Goal: Transaction & Acquisition: Purchase product/service

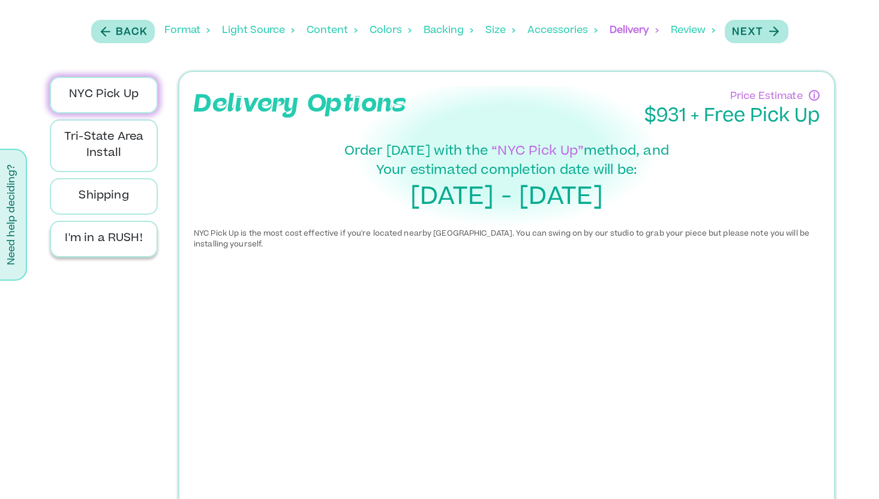
click at [119, 251] on div "I'm in a RUSH!" at bounding box center [104, 239] width 108 height 37
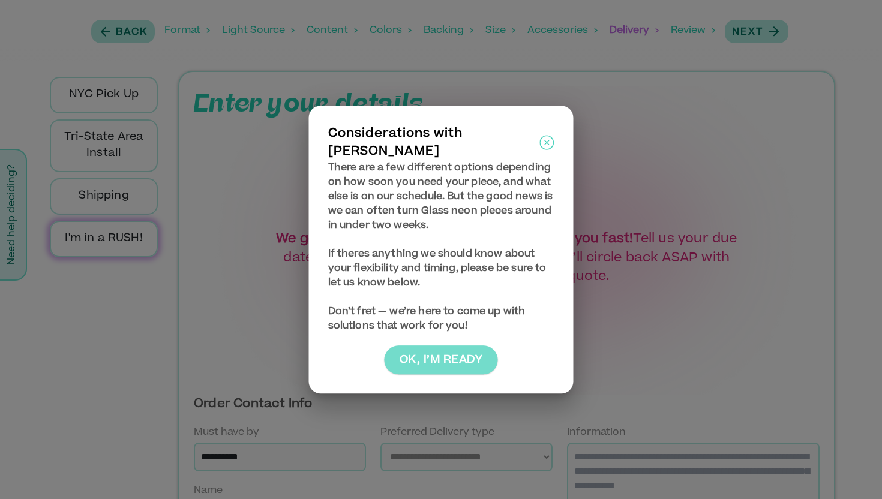
click at [452, 359] on button "Ok, I’m ready" at bounding box center [441, 360] width 113 height 29
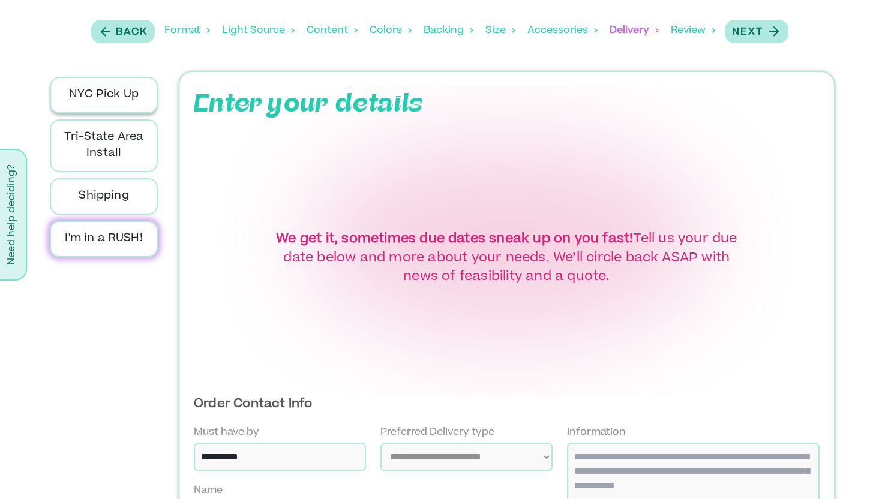
click at [135, 88] on p "NYC Pick Up" at bounding box center [104, 95] width 88 height 16
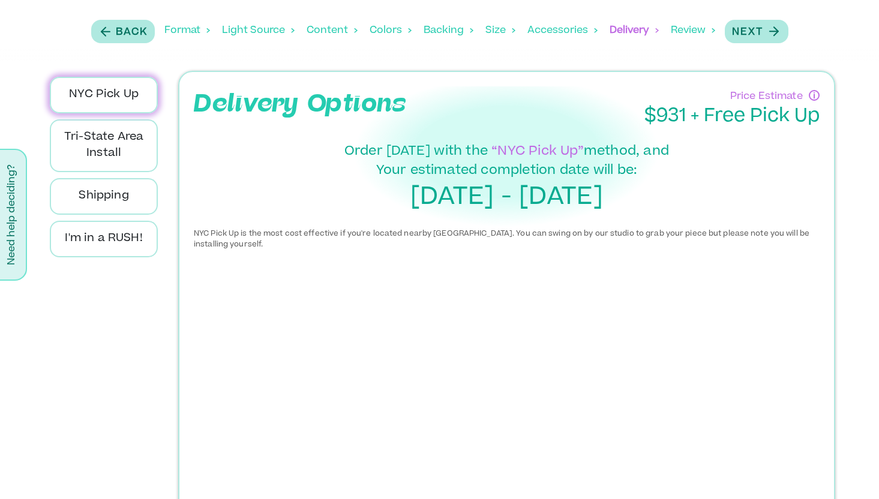
click at [263, 31] on div "Light Source" at bounding box center [258, 30] width 73 height 37
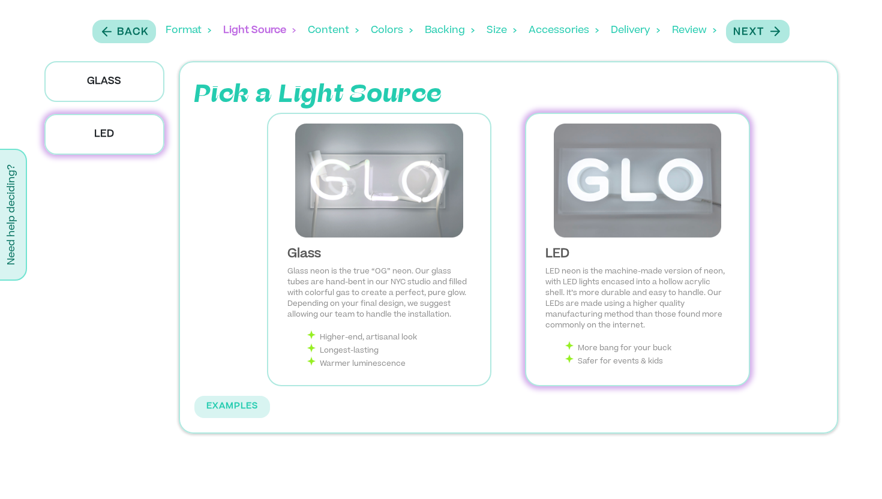
click at [612, 235] on img at bounding box center [637, 181] width 203 height 114
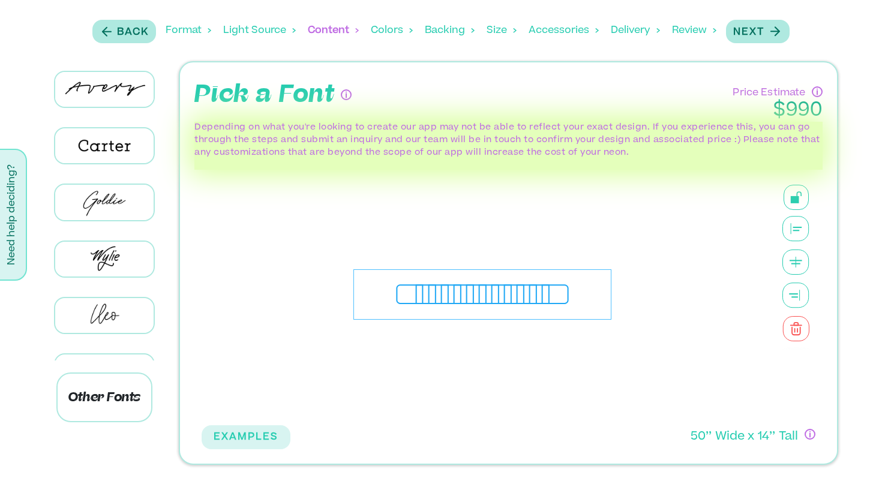
click at [542, 294] on div "**********" at bounding box center [483, 294] width 258 height 51
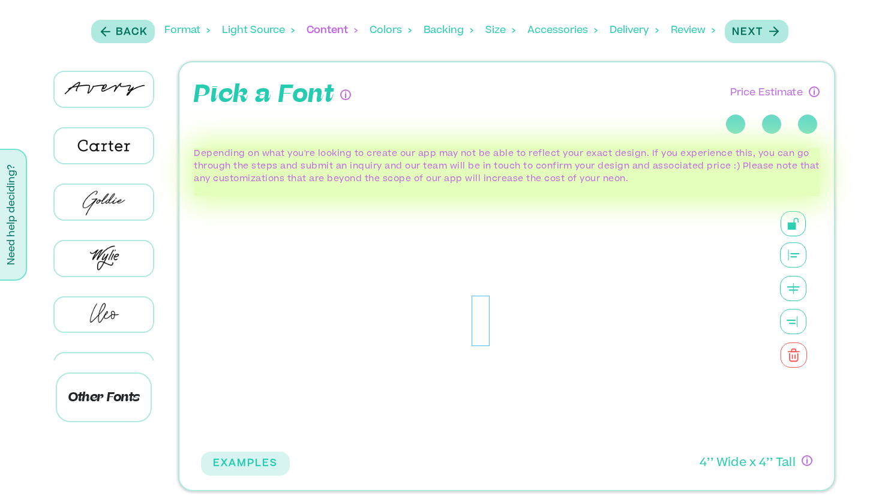
click at [483, 322] on div at bounding box center [481, 321] width 18 height 51
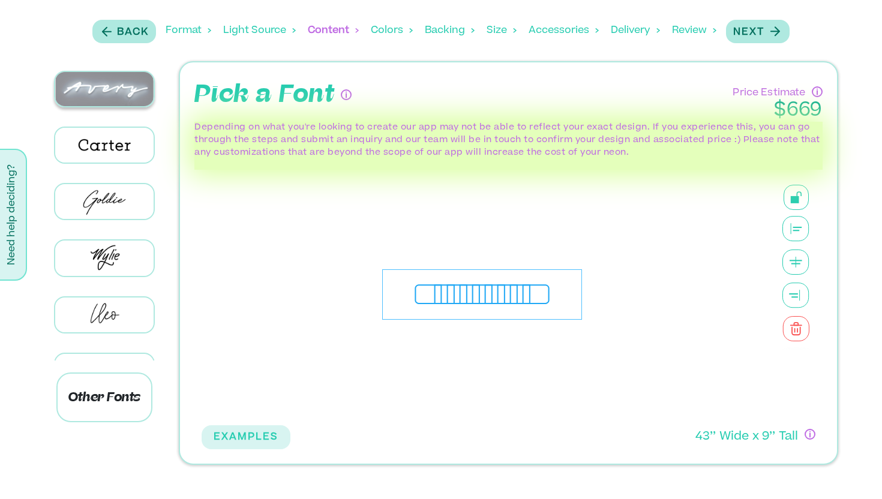
click at [117, 92] on img at bounding box center [104, 89] width 99 height 34
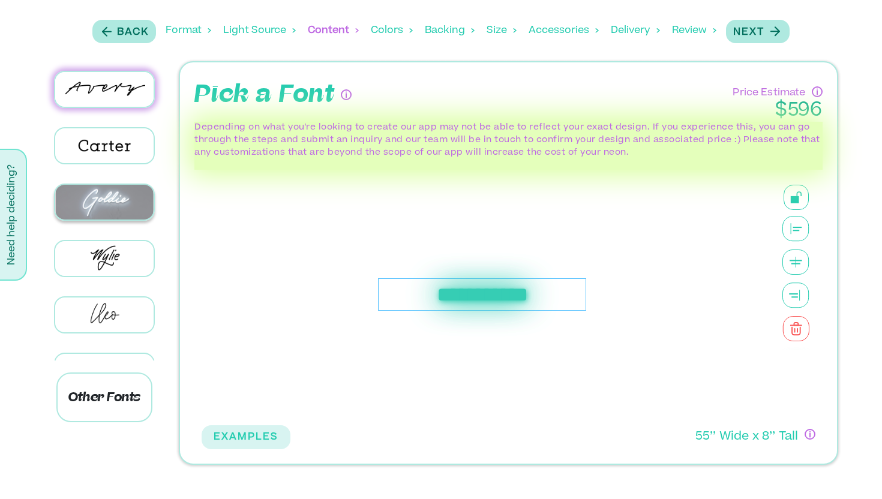
click at [113, 216] on img at bounding box center [104, 202] width 99 height 34
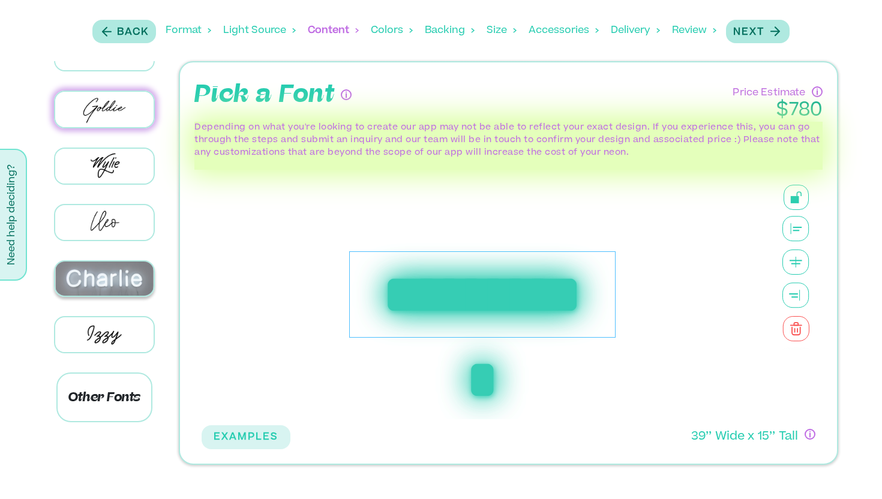
scroll to position [92, 0]
click at [96, 182] on div at bounding box center [104, 167] width 135 height 56
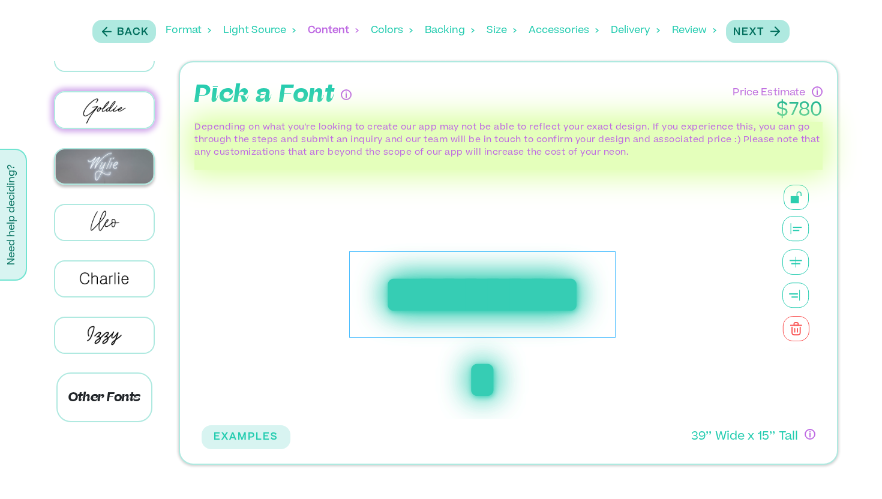
click at [100, 172] on img at bounding box center [104, 166] width 99 height 34
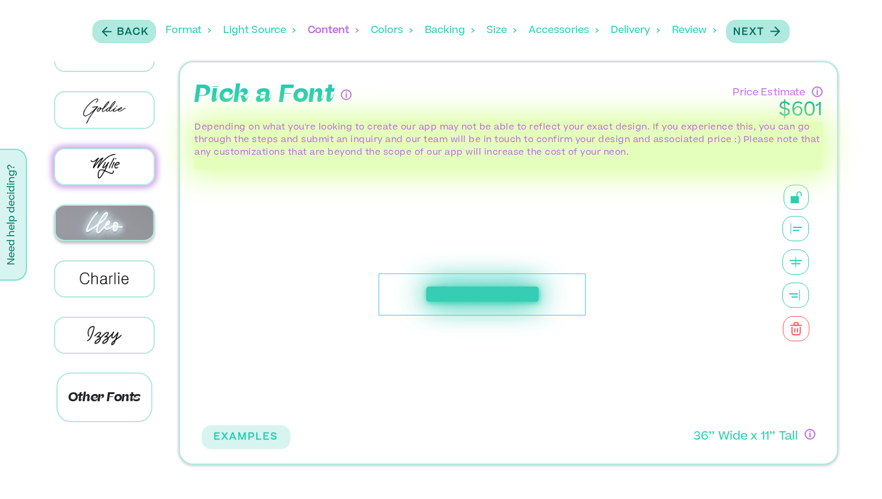
click at [103, 215] on img at bounding box center [104, 223] width 99 height 34
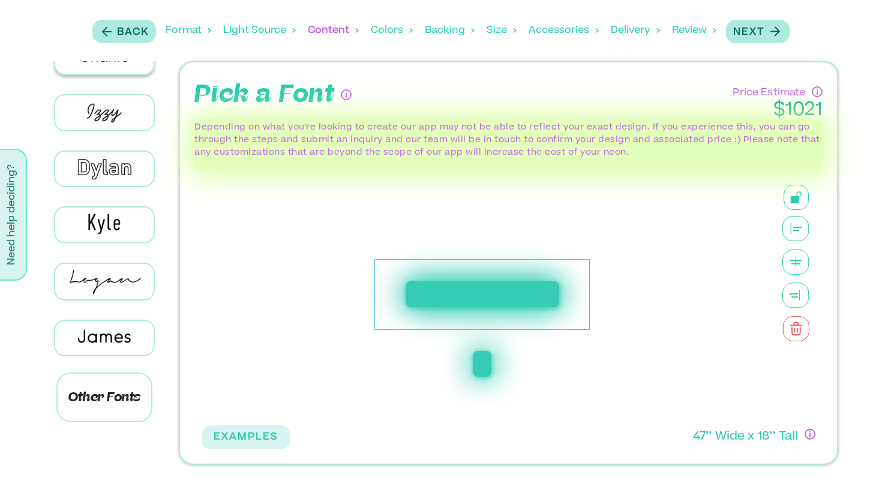
scroll to position [320, 0]
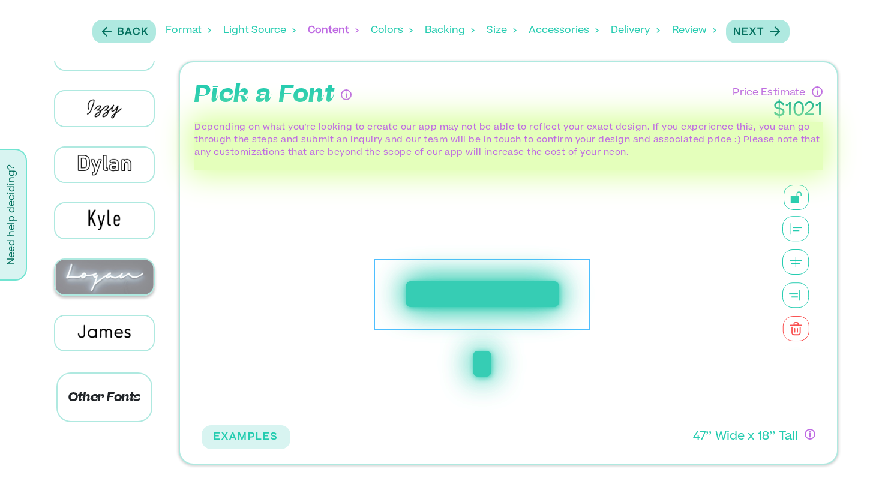
click at [96, 271] on img at bounding box center [104, 277] width 99 height 34
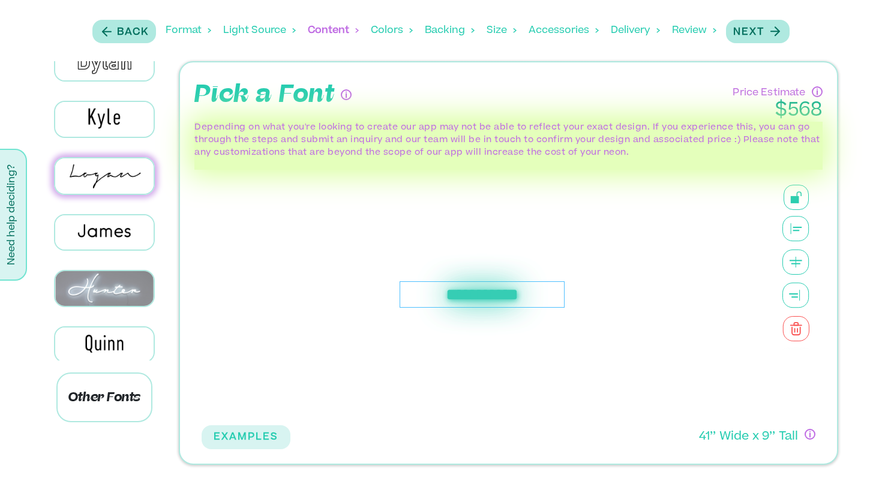
scroll to position [423, 0]
click at [96, 271] on img at bounding box center [104, 286] width 99 height 34
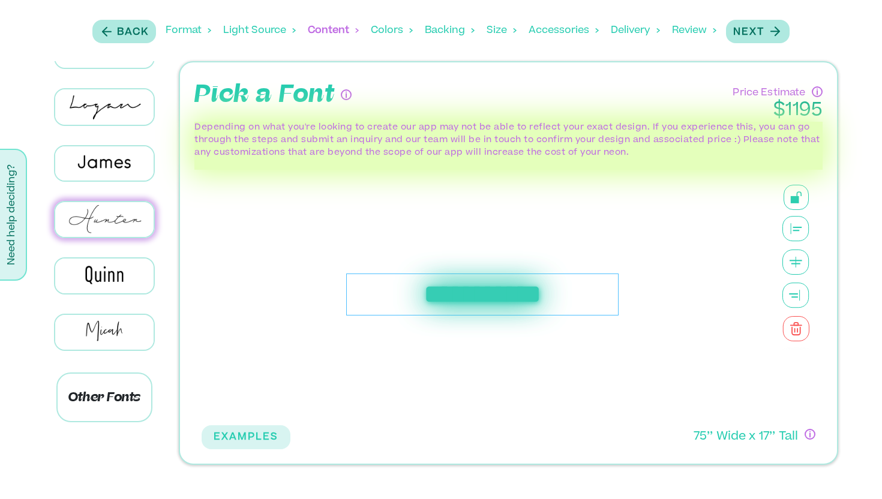
scroll to position [492, 0]
click at [103, 314] on img at bounding box center [104, 331] width 99 height 34
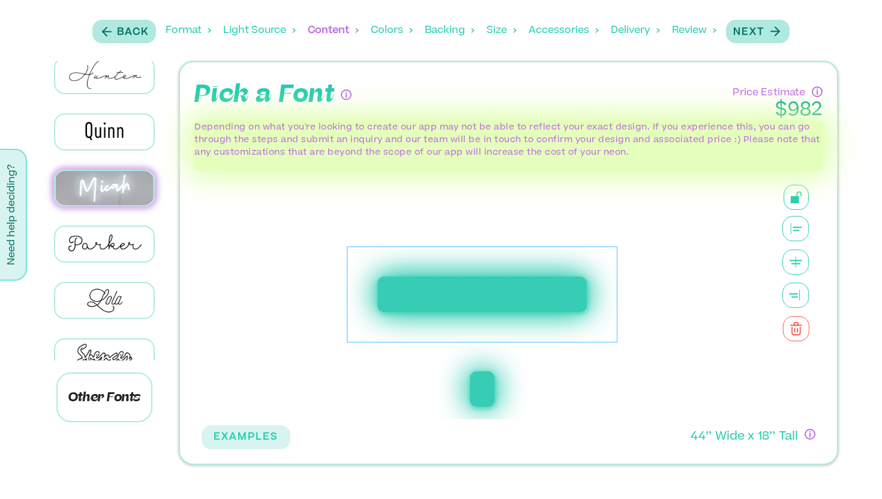
scroll to position [641, 0]
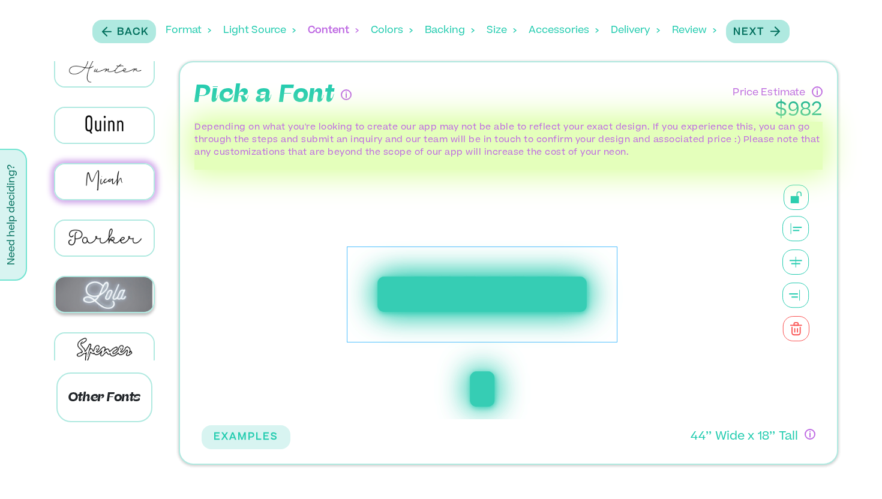
click at [106, 277] on img at bounding box center [104, 294] width 99 height 34
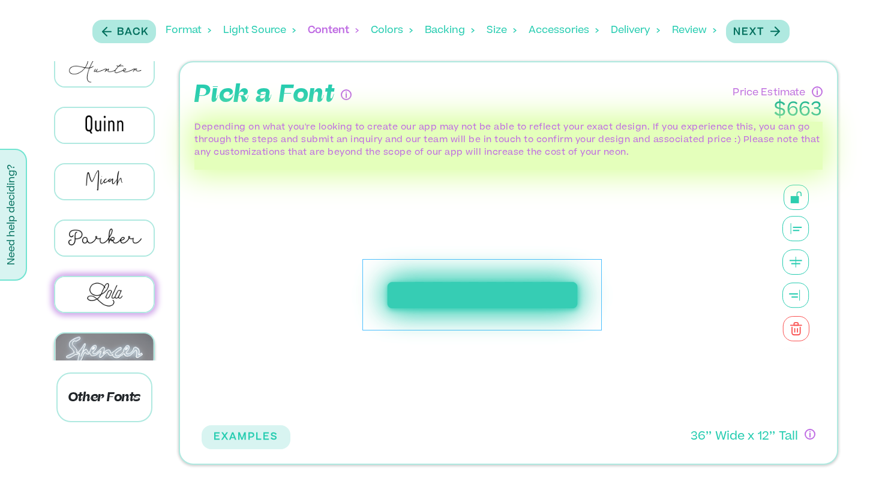
click at [113, 334] on img at bounding box center [104, 351] width 99 height 34
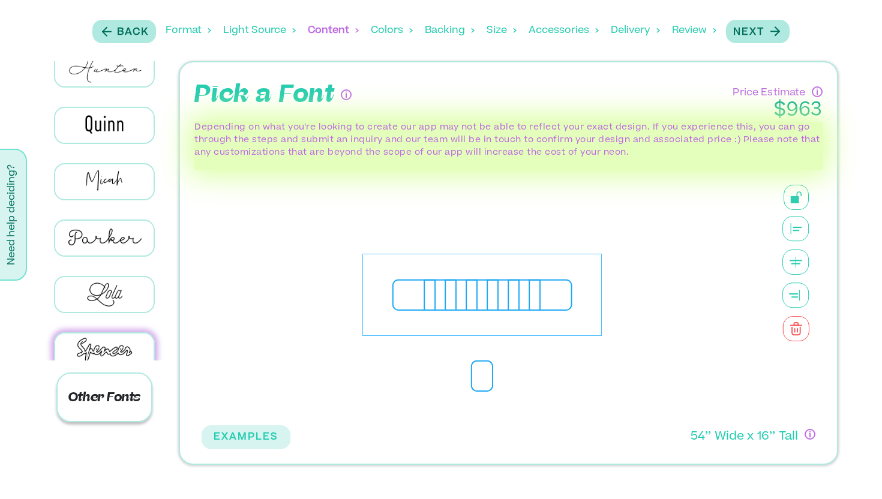
click at [120, 399] on p "Other Fonts" at bounding box center [104, 398] width 97 height 50
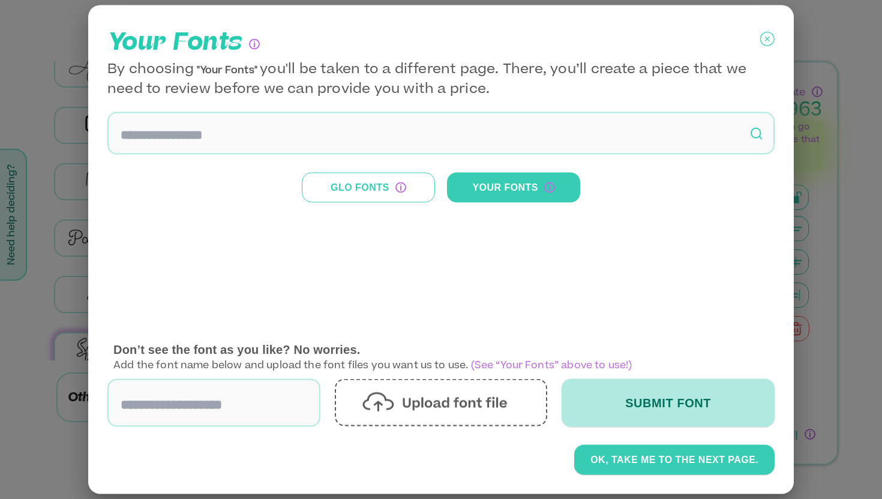
click at [766, 39] on icon at bounding box center [767, 39] width 5 height 5
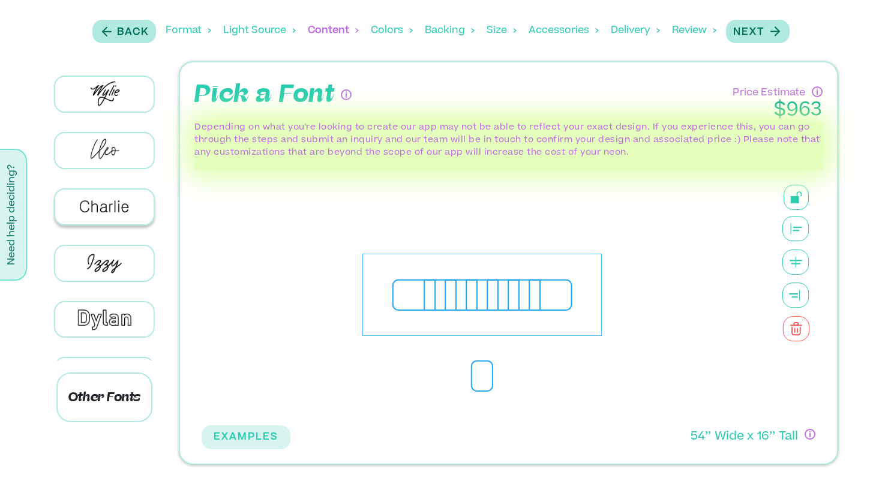
scroll to position [161, 0]
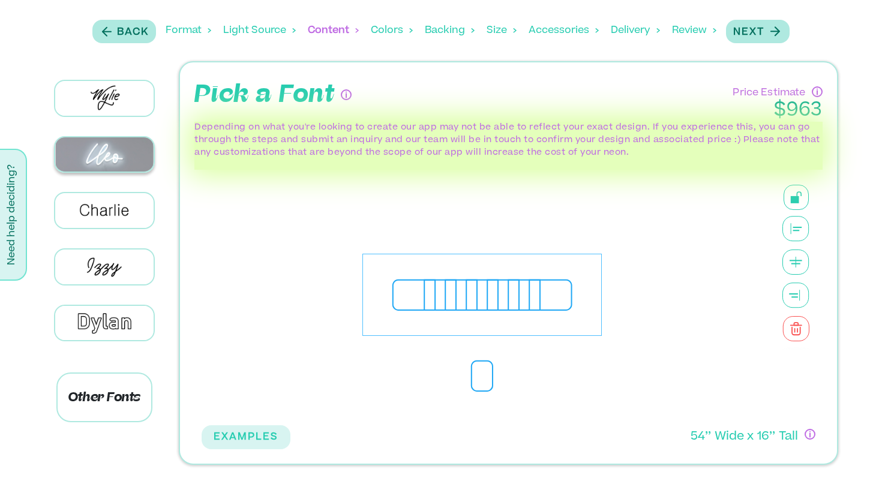
click at [113, 142] on img at bounding box center [104, 154] width 99 height 34
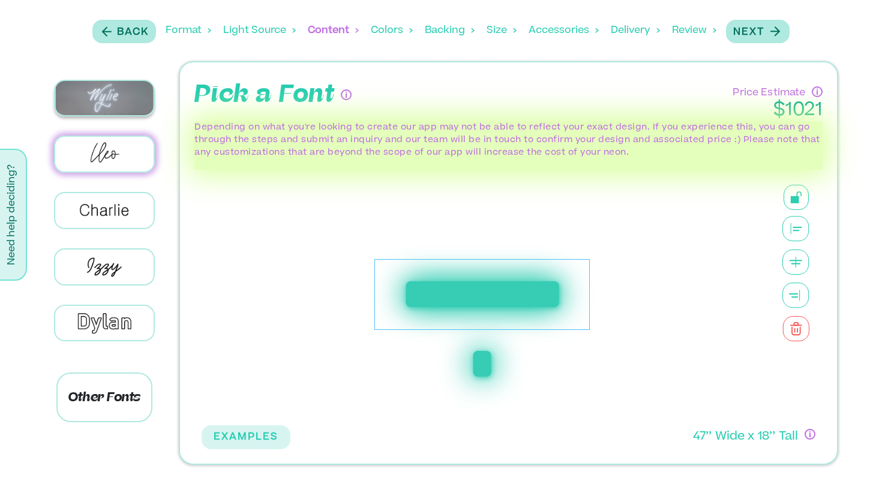
click at [99, 104] on img at bounding box center [104, 98] width 99 height 34
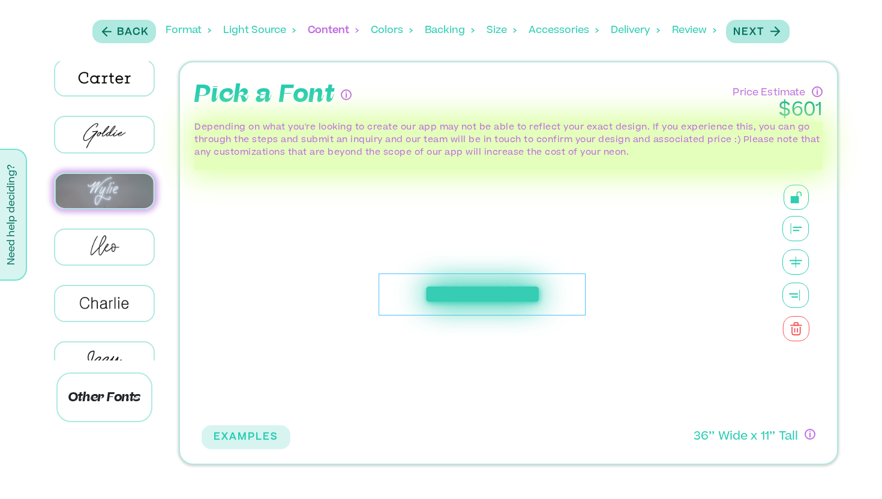
scroll to position [0, 0]
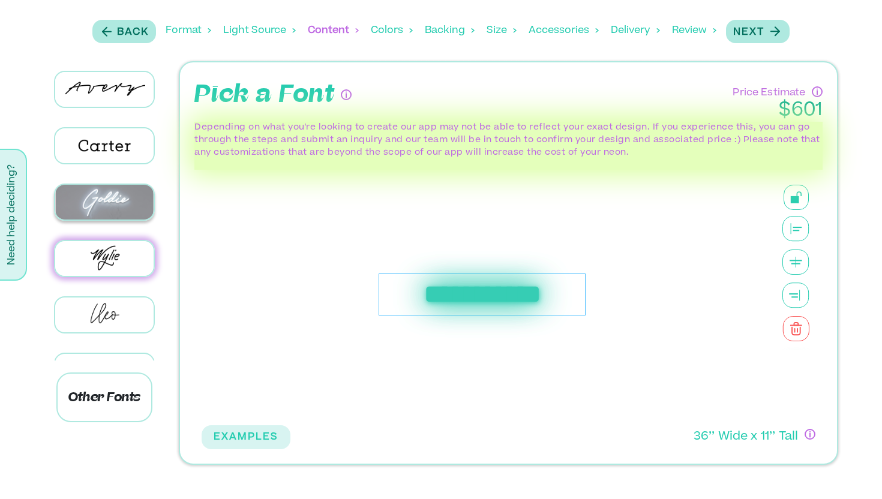
click at [115, 207] on img at bounding box center [104, 202] width 99 height 34
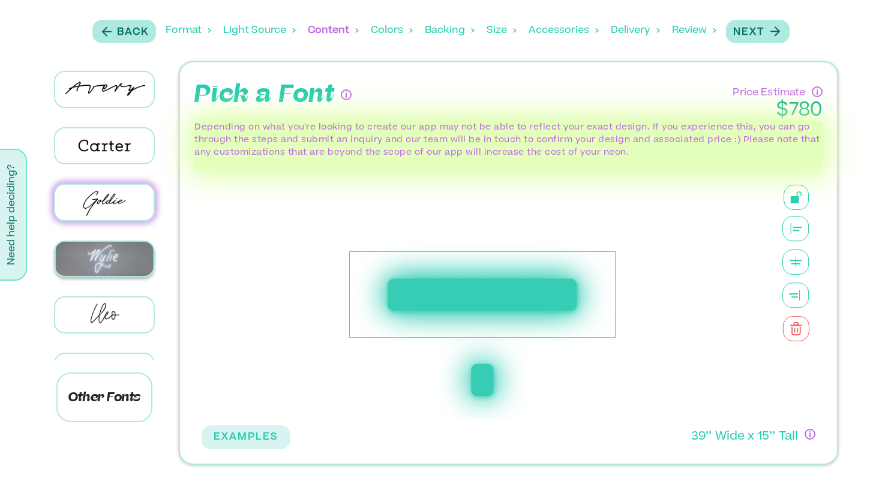
click at [114, 251] on img at bounding box center [104, 259] width 99 height 34
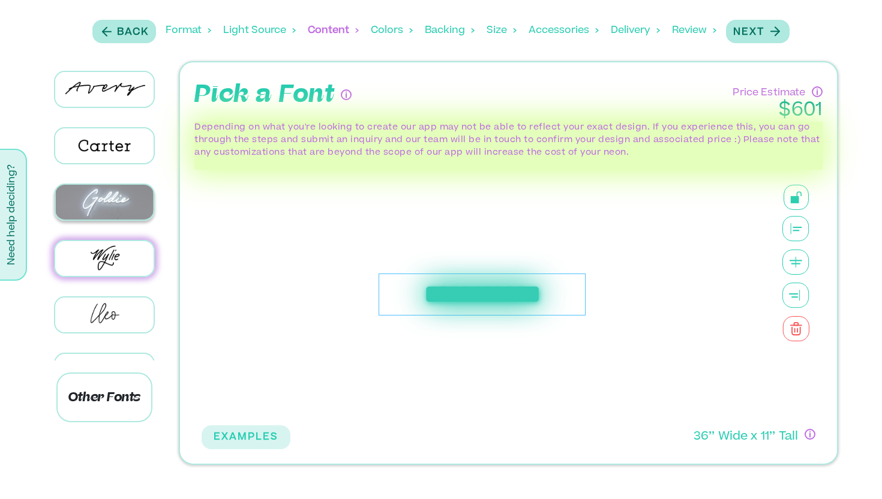
click at [110, 197] on img at bounding box center [104, 202] width 99 height 34
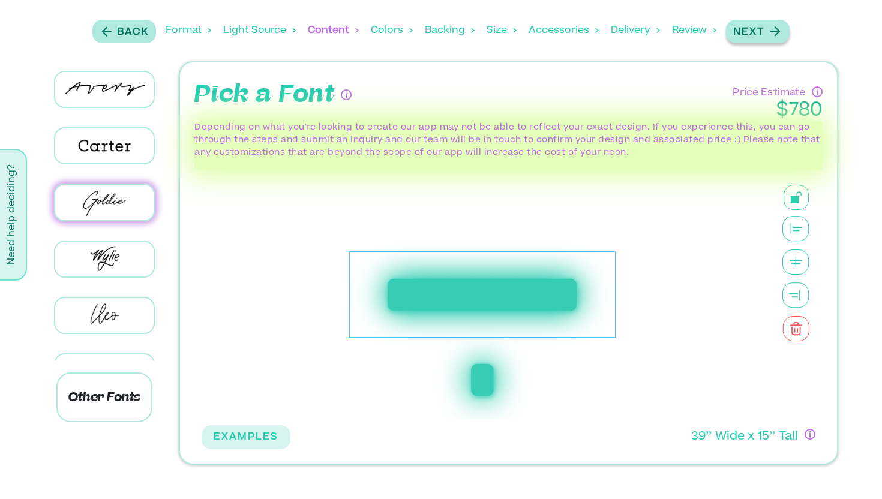
click at [754, 40] on button "Next" at bounding box center [758, 31] width 64 height 23
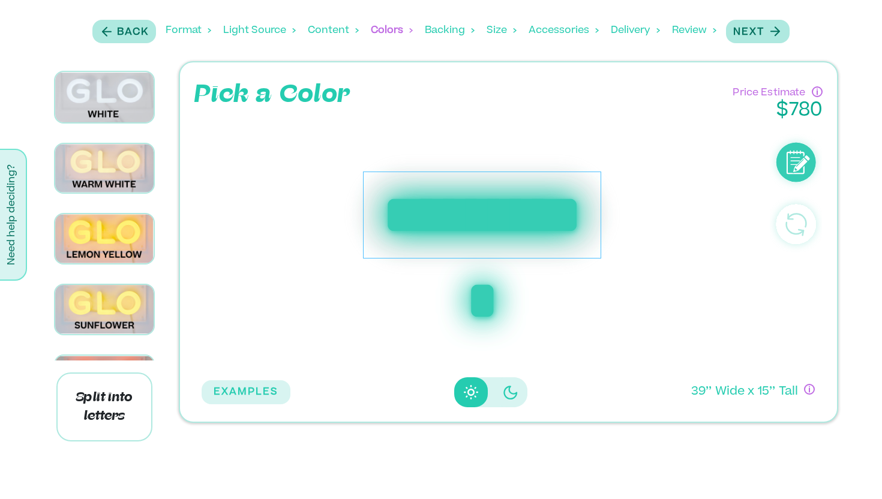
click at [765, 391] on p "39 ’’ Wide x 15 ’’ Tall" at bounding box center [744, 392] width 107 height 17
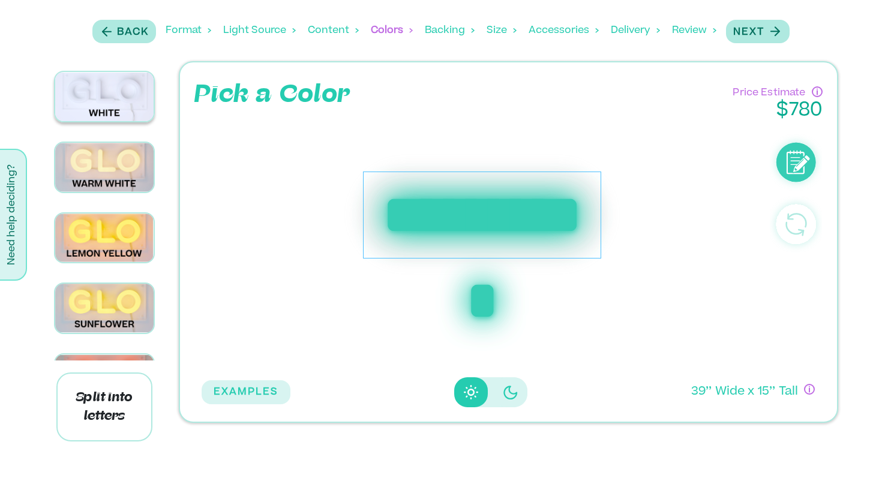
click at [115, 110] on img at bounding box center [104, 96] width 99 height 49
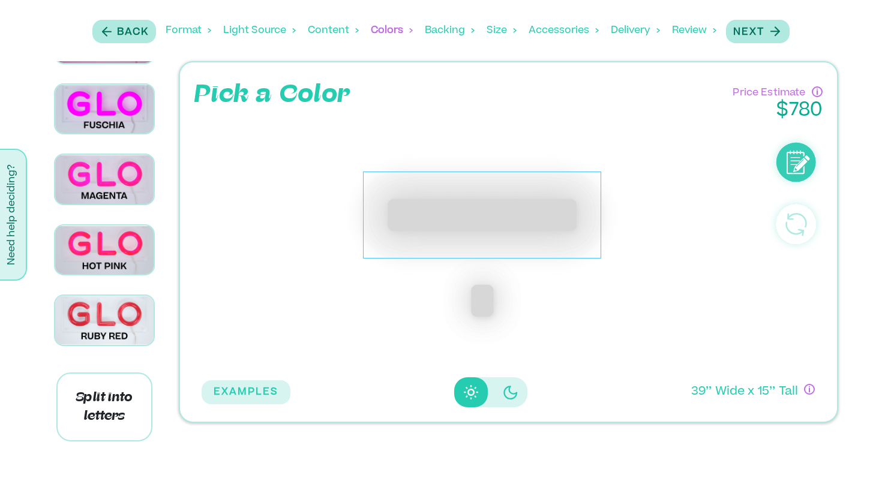
scroll to position [763, 0]
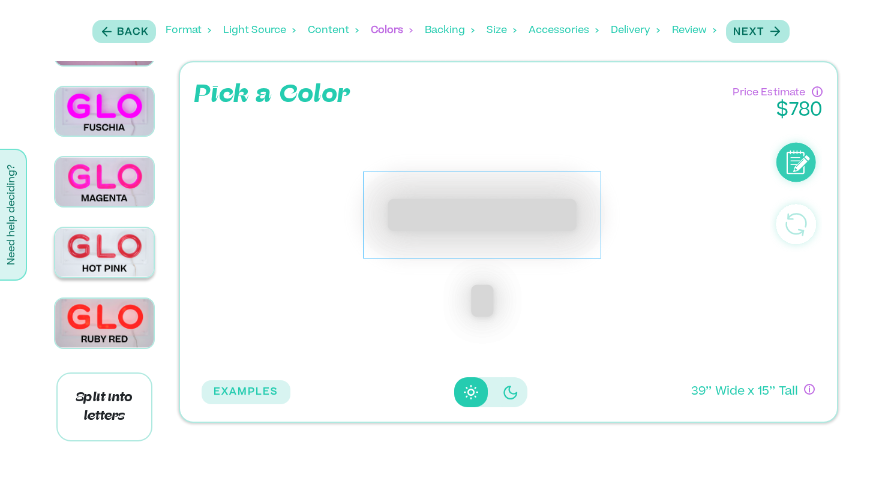
click at [109, 236] on img at bounding box center [104, 253] width 99 height 50
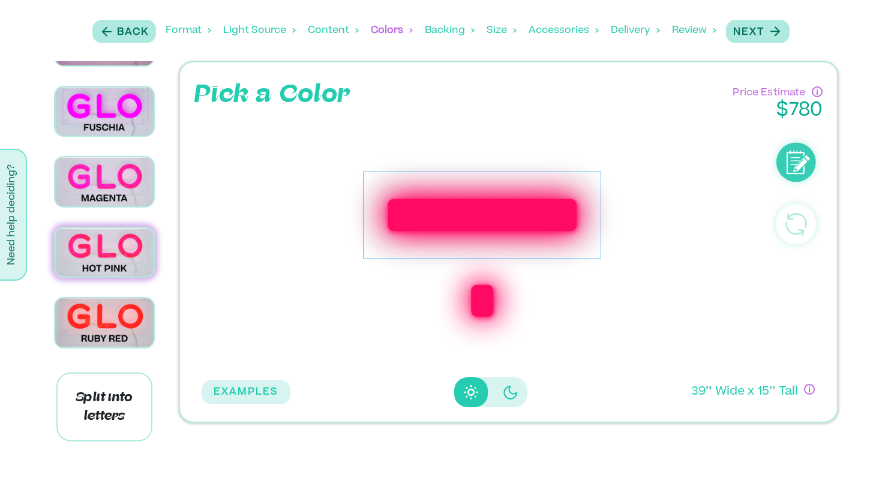
click at [594, 259] on div "**********" at bounding box center [482, 215] width 238 height 87
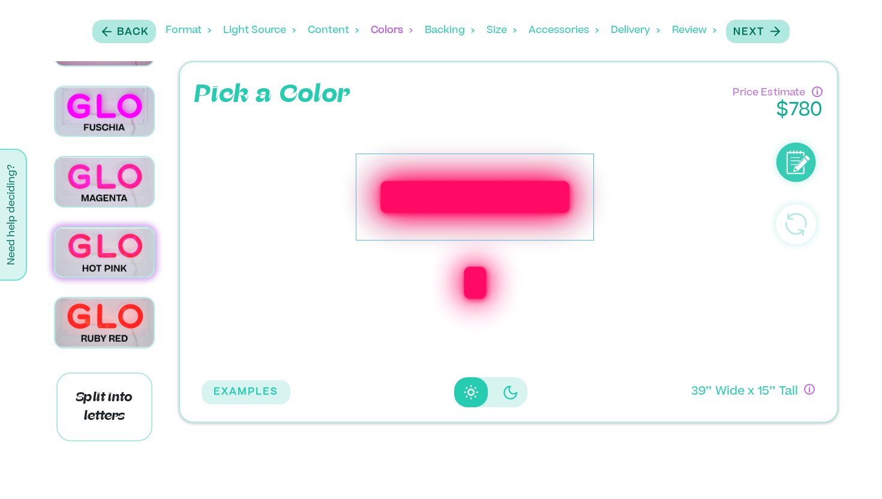
drag, startPoint x: 594, startPoint y: 203, endPoint x: 587, endPoint y: 185, distance: 19.4
click at [587, 185] on div "**********" at bounding box center [475, 197] width 238 height 87
click at [397, 192] on div "**********" at bounding box center [475, 197] width 238 height 87
click at [742, 32] on p "Next" at bounding box center [748, 32] width 31 height 14
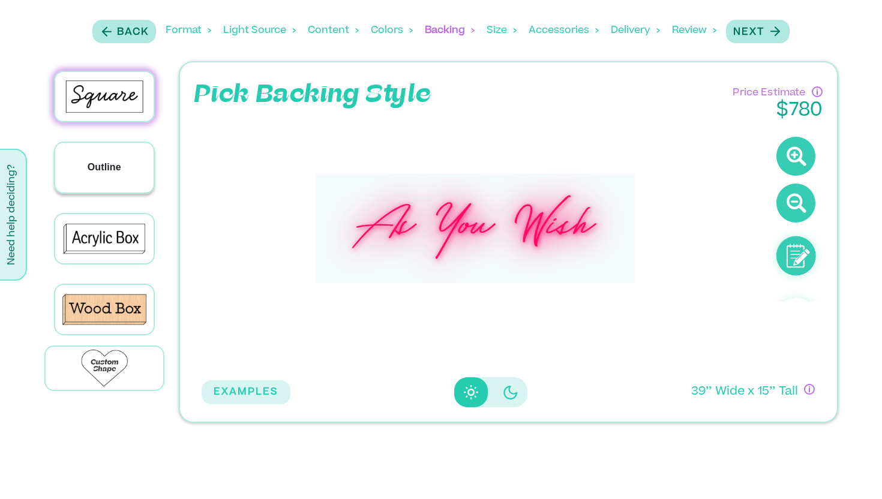
click at [123, 170] on div "Outline" at bounding box center [104, 167] width 99 height 49
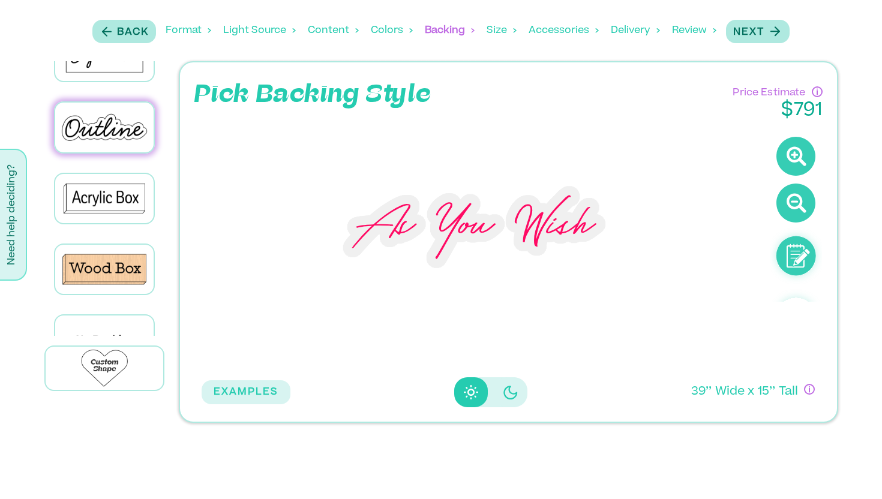
scroll to position [73, 0]
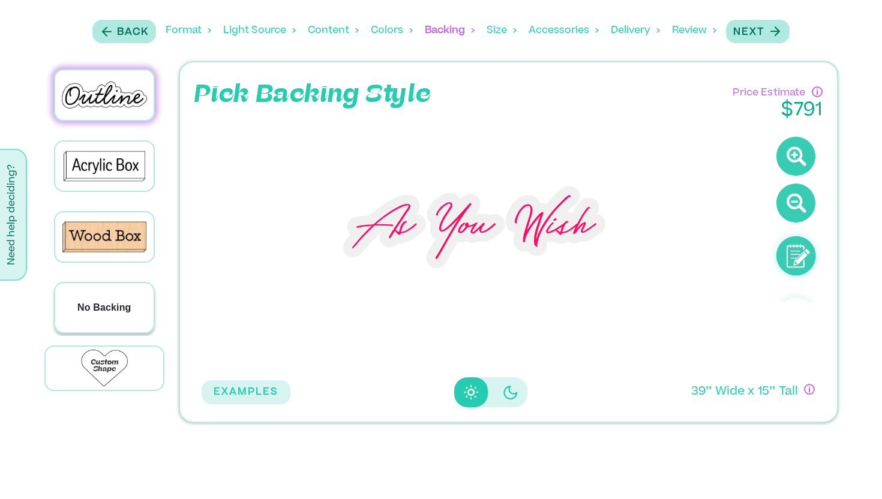
click at [118, 306] on p "No Backing" at bounding box center [104, 308] width 54 height 14
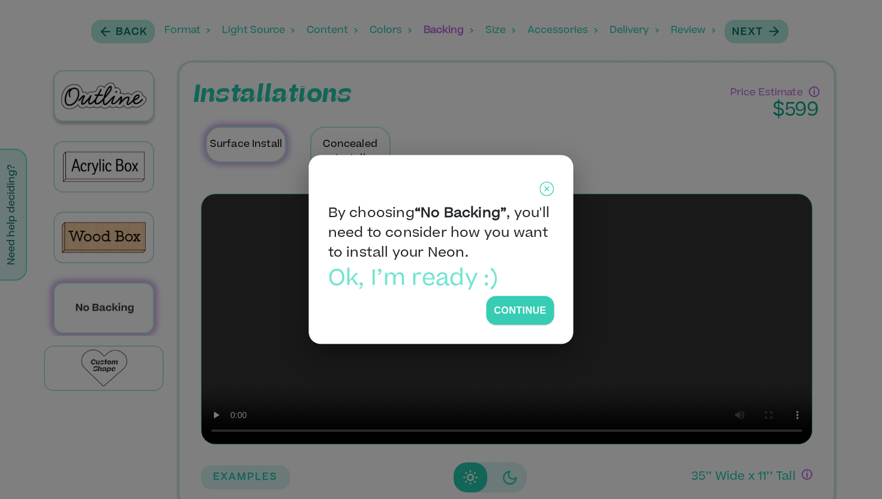
click at [553, 185] on icon at bounding box center [547, 189] width 14 height 14
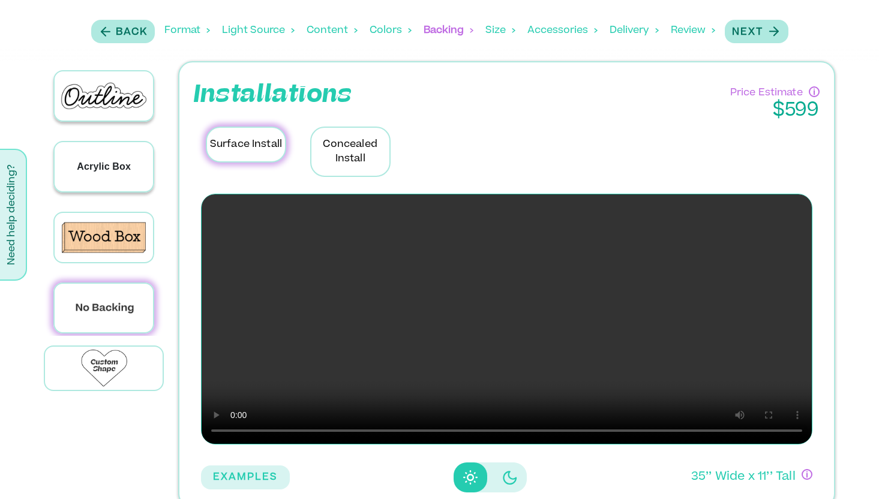
click at [87, 176] on div "Acrylic Box" at bounding box center [104, 166] width 98 height 49
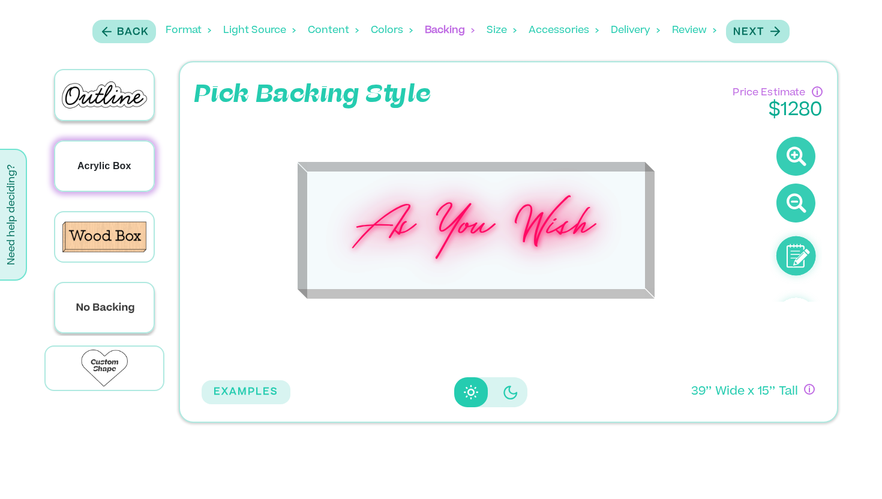
scroll to position [0, 0]
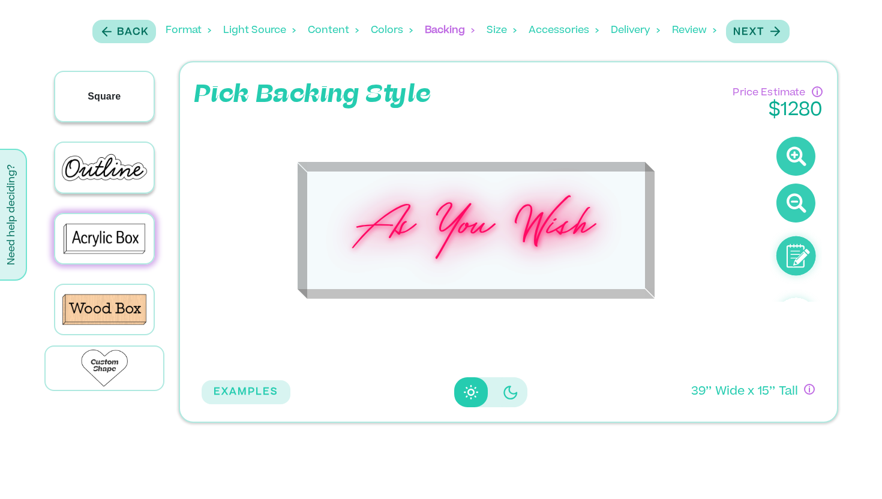
click at [112, 108] on div "Square" at bounding box center [104, 96] width 99 height 49
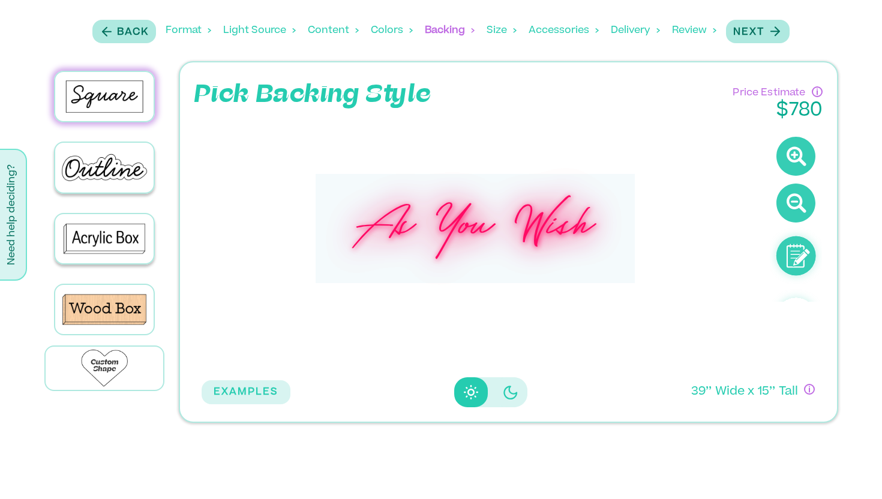
click at [108, 190] on div at bounding box center [104, 168] width 101 height 52
click at [103, 160] on p "Outline" at bounding box center [105, 167] width 34 height 14
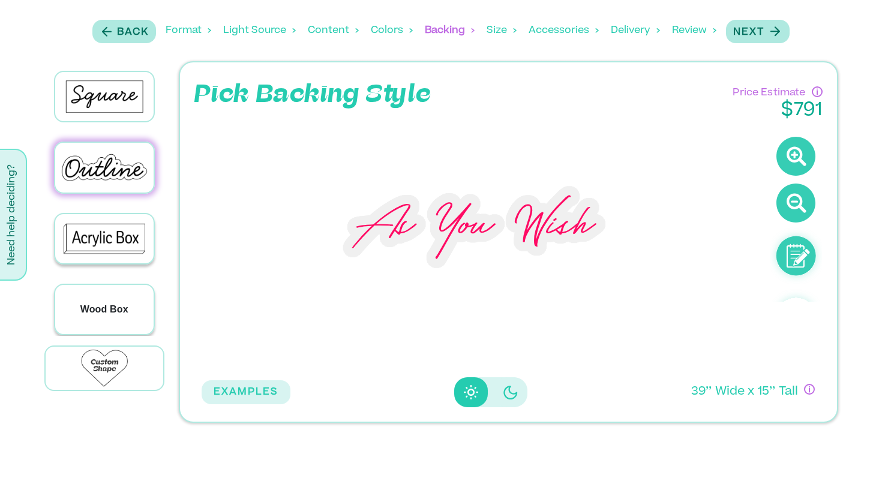
click at [127, 294] on div "Wood Box" at bounding box center [104, 309] width 99 height 49
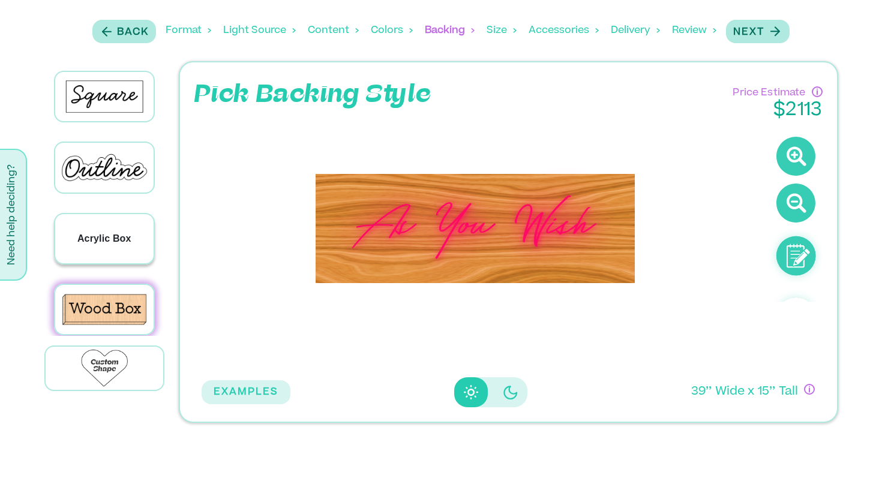
click at [104, 232] on p "Acrylic Box" at bounding box center [104, 239] width 54 height 14
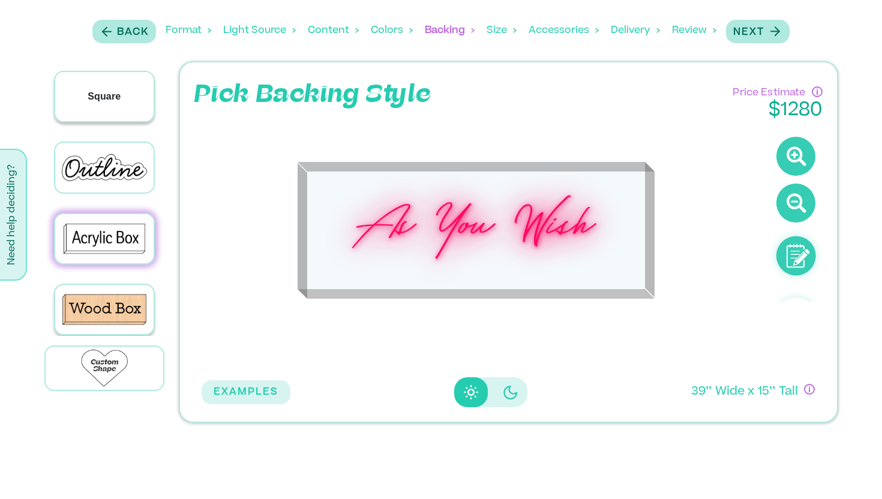
click at [81, 101] on div "Square" at bounding box center [104, 96] width 99 height 49
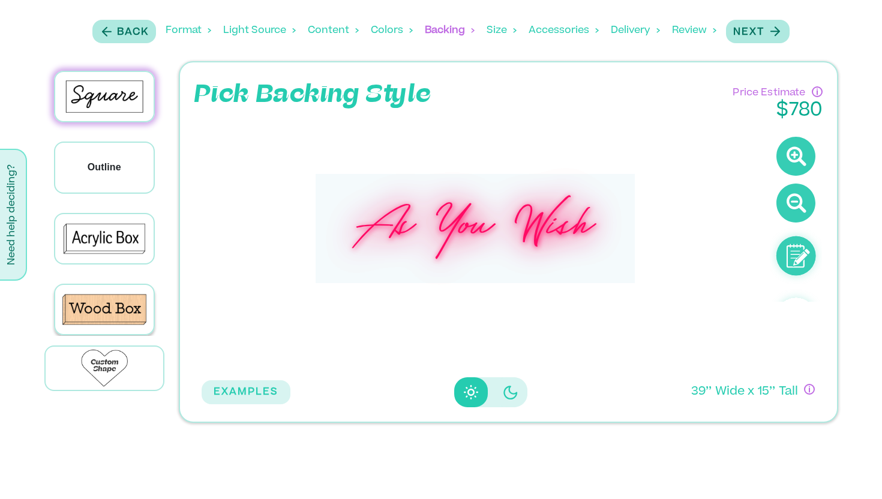
click at [92, 179] on div "Outline" at bounding box center [104, 167] width 99 height 49
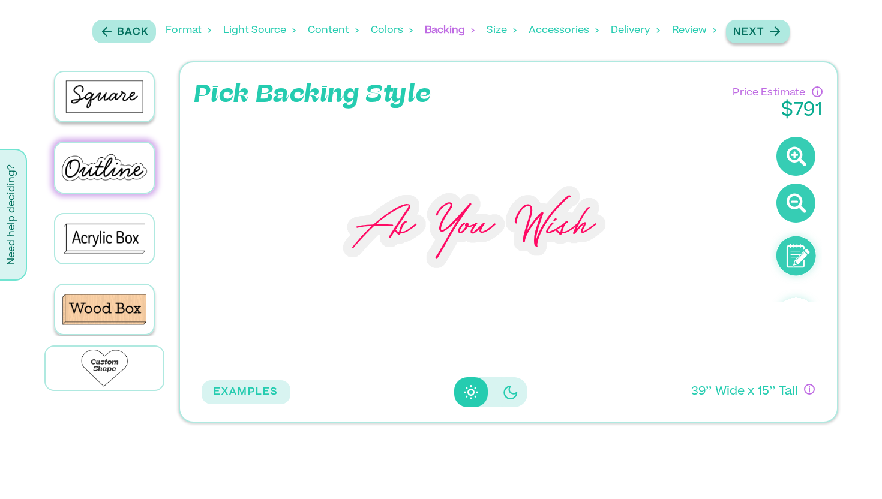
click at [745, 32] on p "Next" at bounding box center [748, 32] width 31 height 14
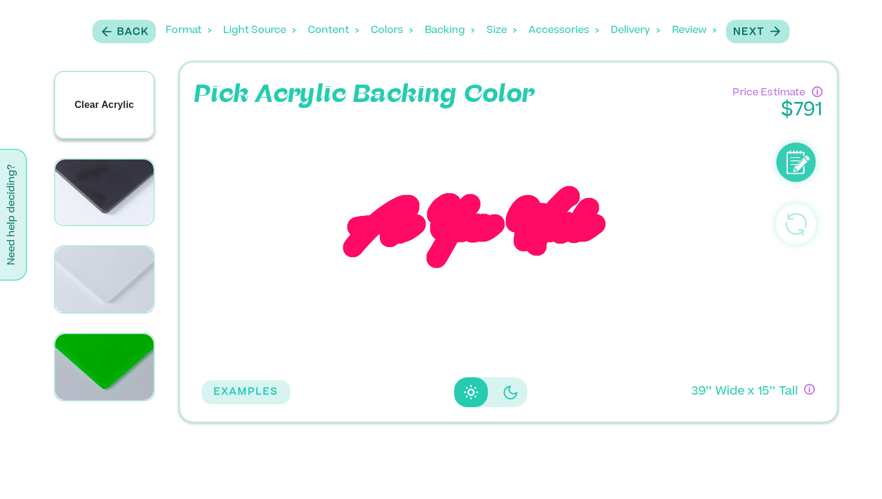
click at [113, 89] on div "Clear Acrylic" at bounding box center [104, 105] width 99 height 66
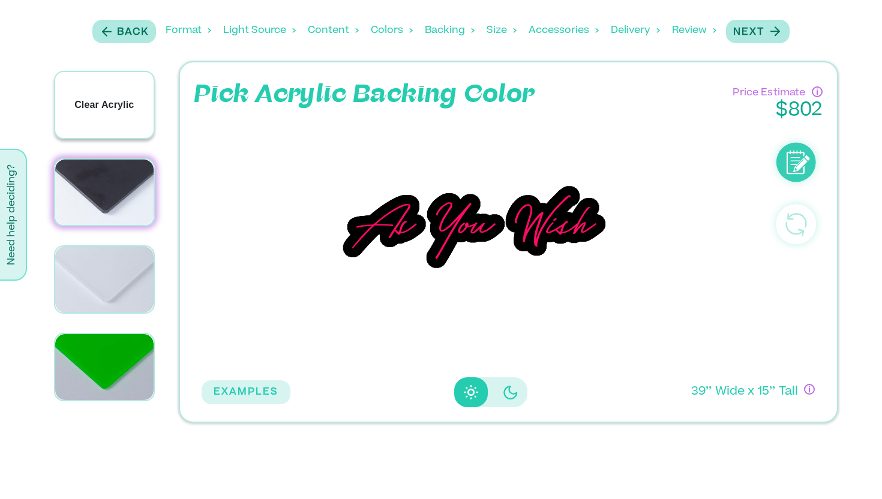
click at [100, 109] on p "Clear Acrylic" at bounding box center [103, 105] width 59 height 14
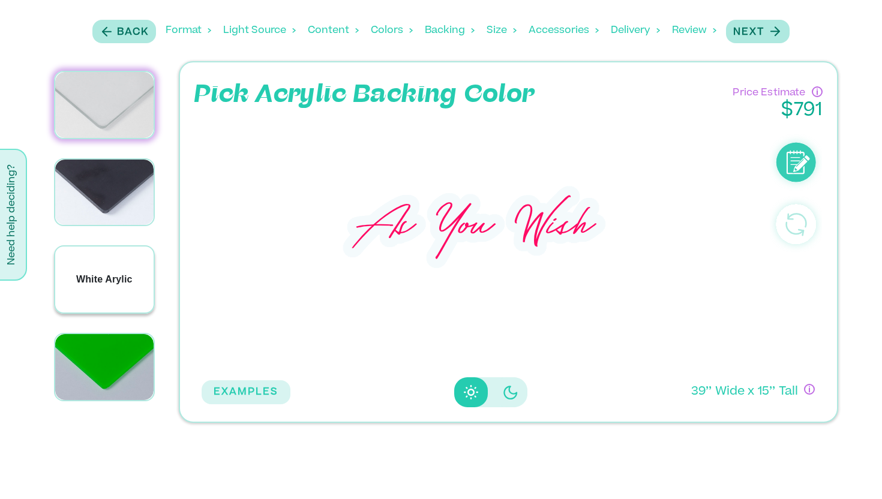
click at [117, 289] on div "White Arylic" at bounding box center [104, 280] width 99 height 66
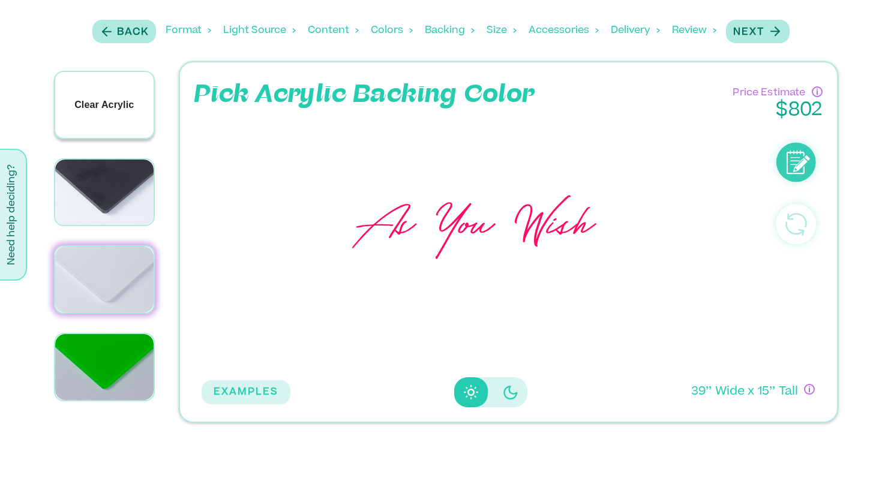
click at [96, 122] on div "Clear Acrylic" at bounding box center [104, 105] width 99 height 66
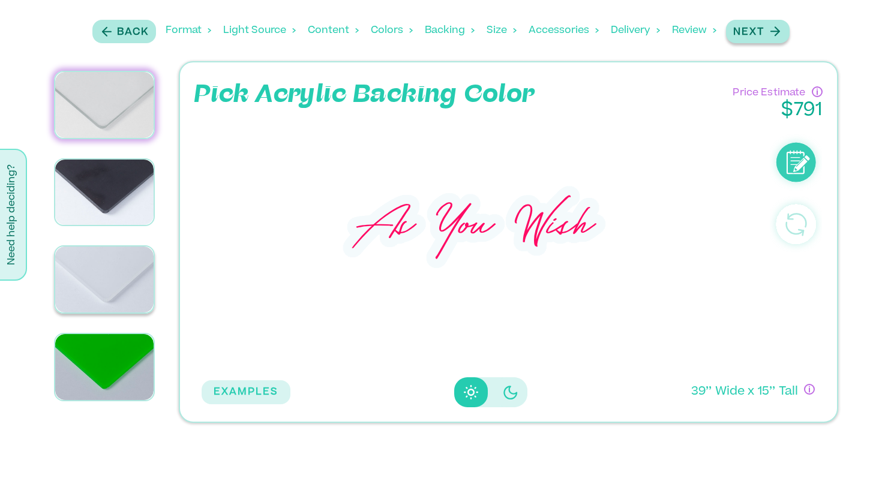
click at [738, 24] on div "Next" at bounding box center [757, 31] width 49 height 16
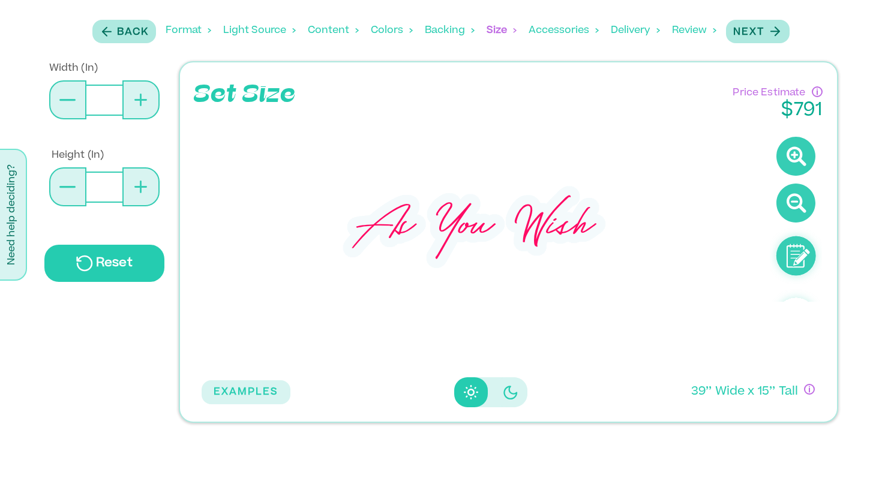
click at [143, 106] on button at bounding box center [140, 99] width 37 height 39
type input "**"
click at [143, 106] on button at bounding box center [140, 99] width 37 height 39
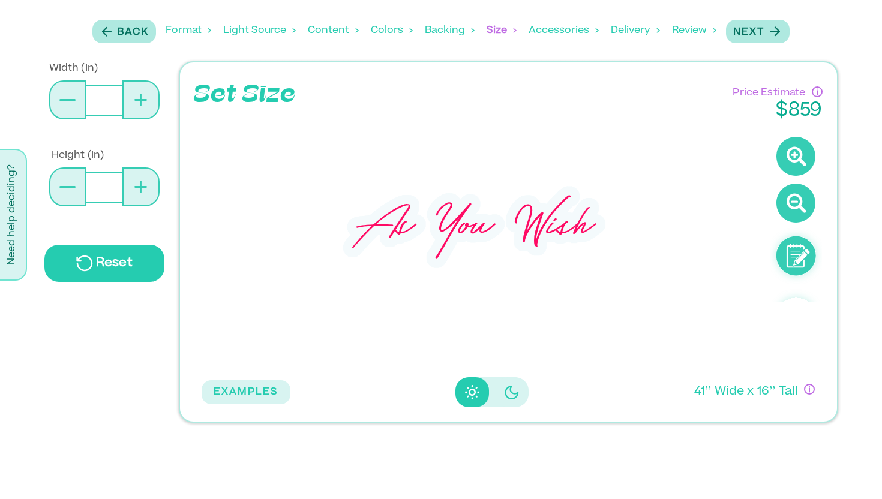
type input "**"
click at [143, 106] on button at bounding box center [140, 99] width 37 height 39
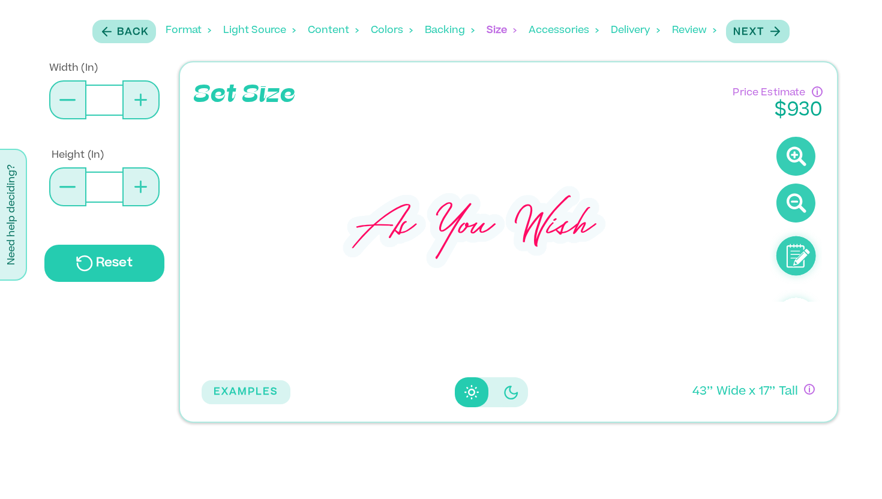
type input "**"
click at [143, 106] on button at bounding box center [140, 99] width 37 height 39
type input "**"
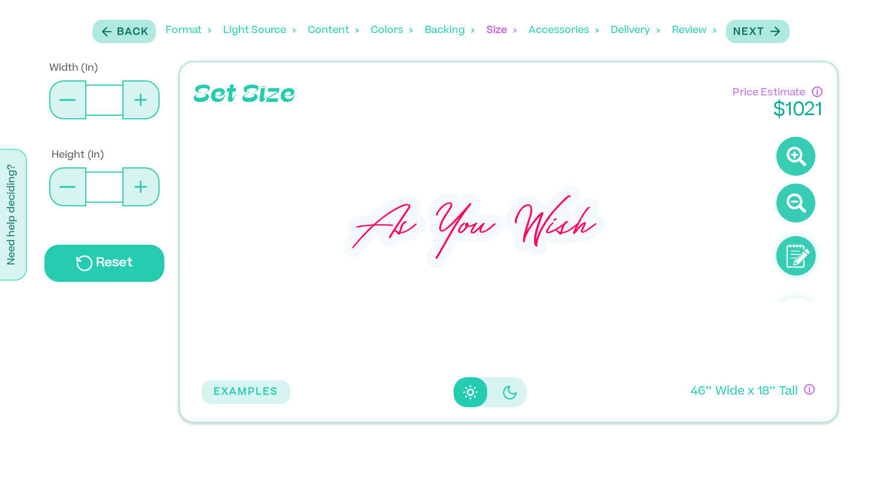
type input "**"
